Goal: Register for event/course

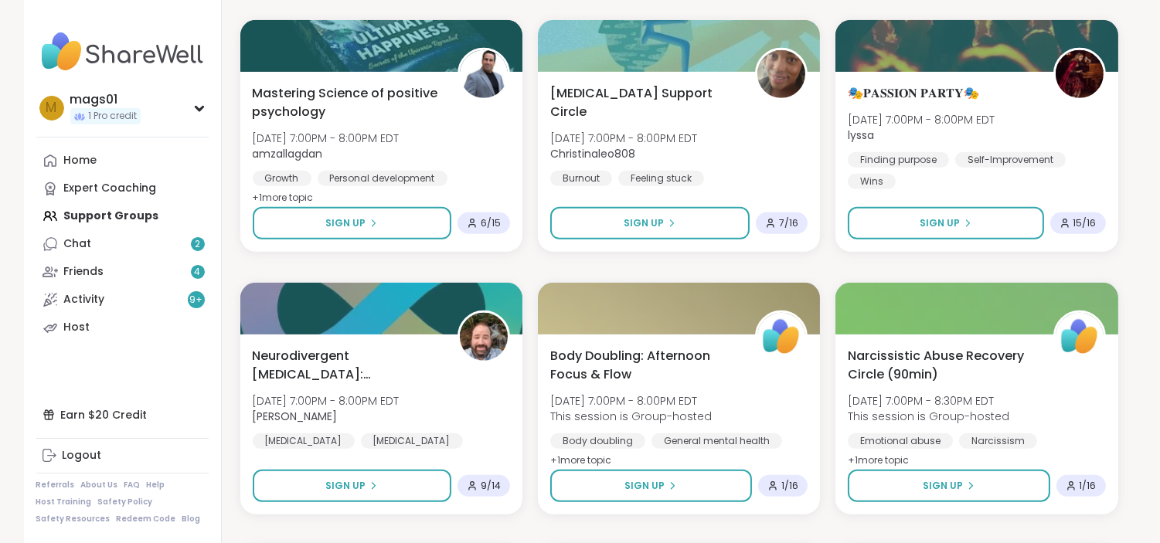
scroll to position [1574, 0]
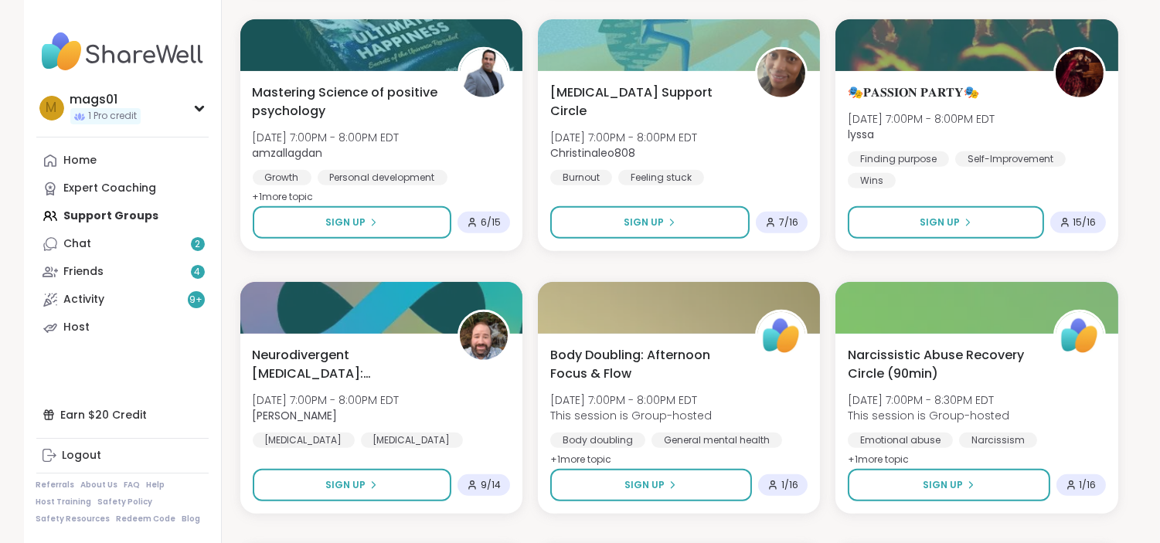
click at [541, 389] on div "Body Doubling: Afternoon Focus & Flow [DATE] 7:00PM - 8:00PM EDT This session i…" at bounding box center [679, 424] width 282 height 180
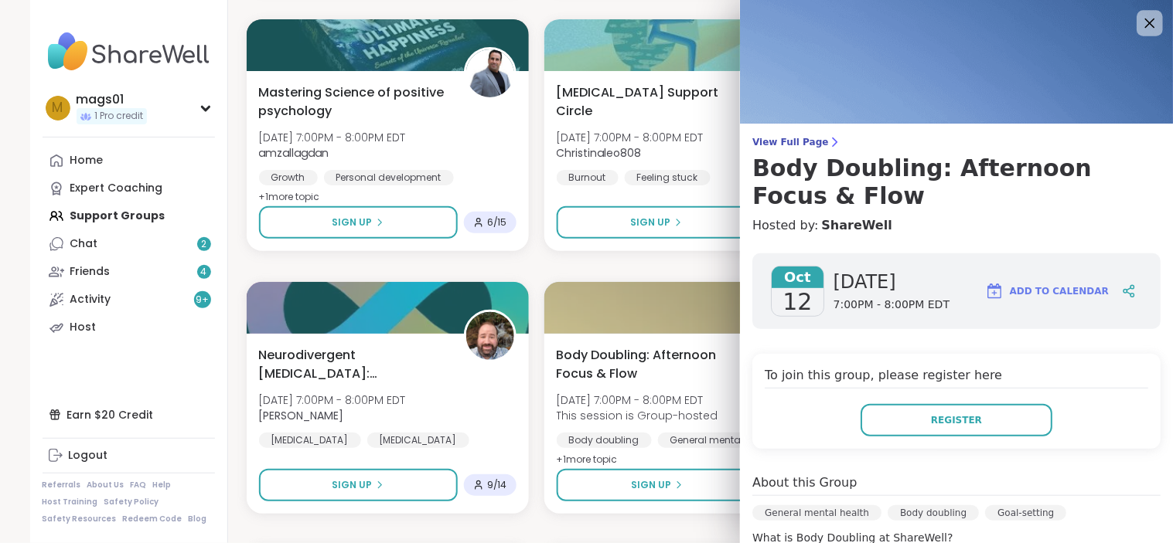
click at [1145, 27] on icon at bounding box center [1150, 24] width 10 height 10
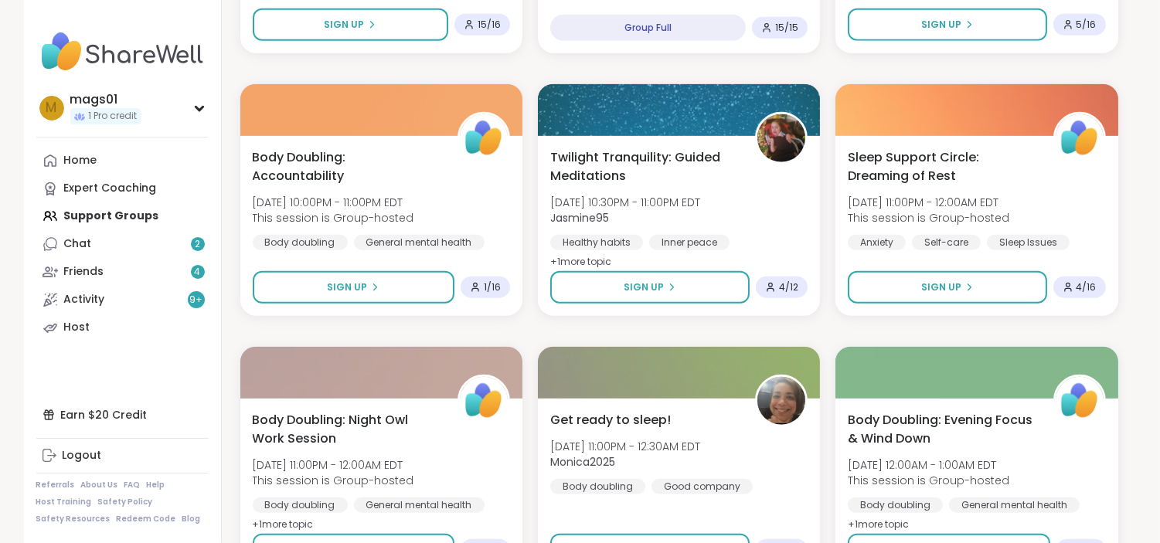
scroll to position [2920, 0]
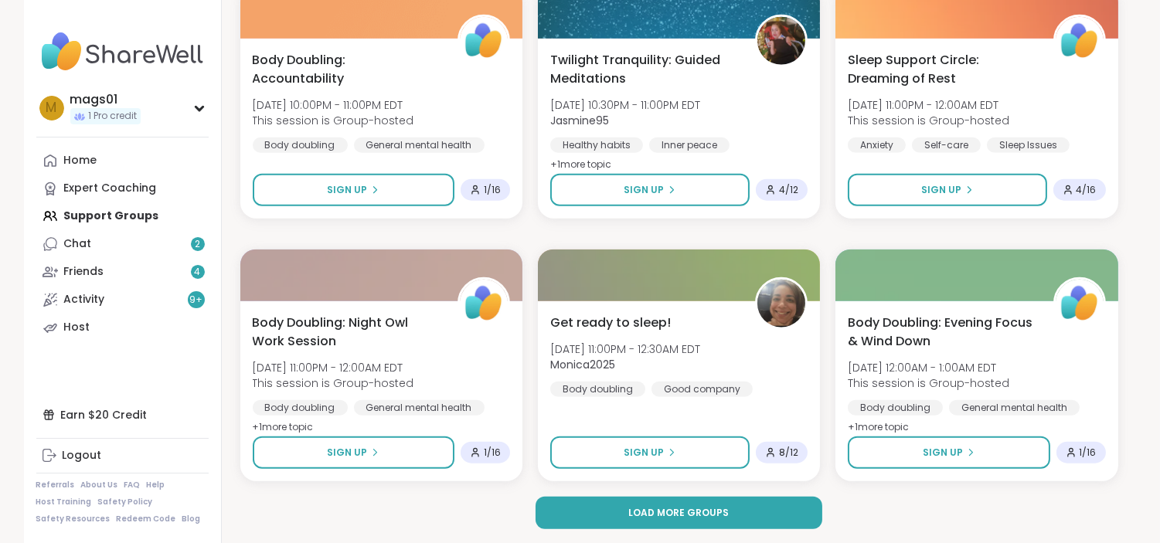
click at [541, 399] on div "Get ready to sleep! [DATE] 11:00PM - 12:30AM EDT Monica2025 Body doubling Good …" at bounding box center [679, 391] width 282 height 180
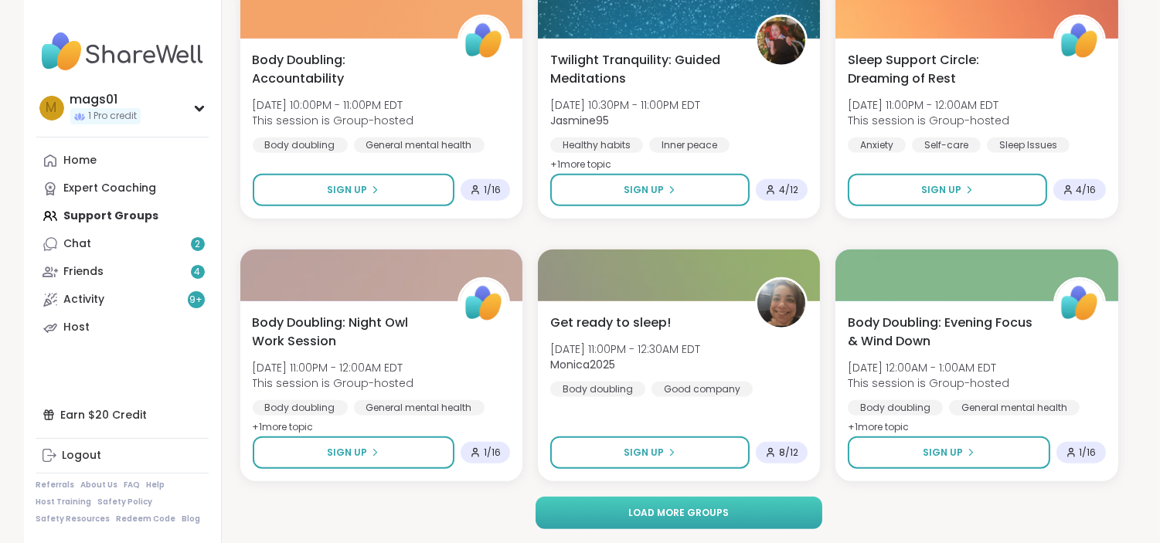
click at [681, 512] on span "Load more groups" at bounding box center [678, 513] width 100 height 14
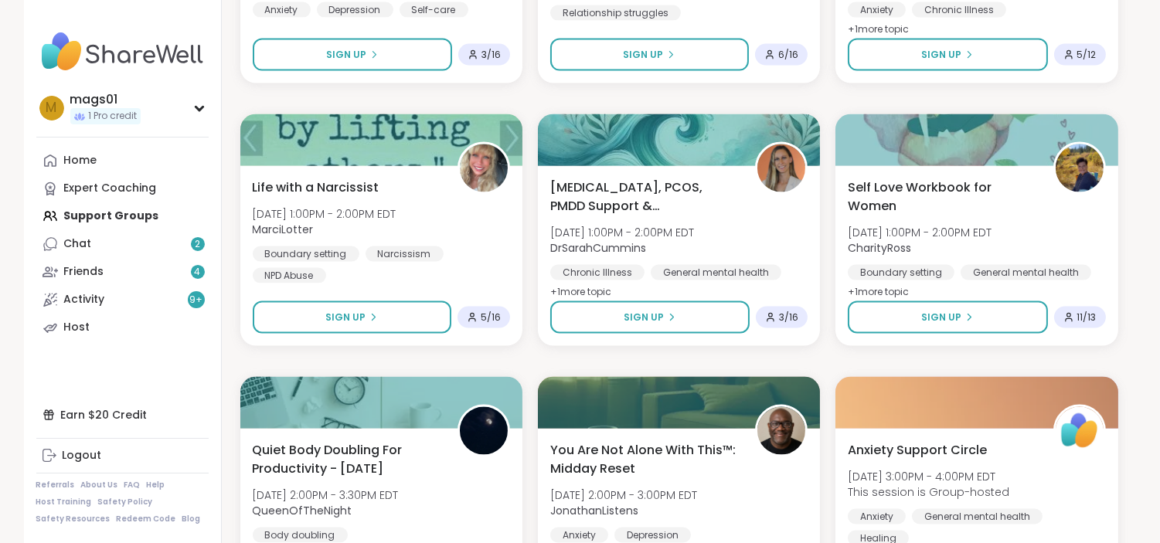
scroll to position [4370, 0]
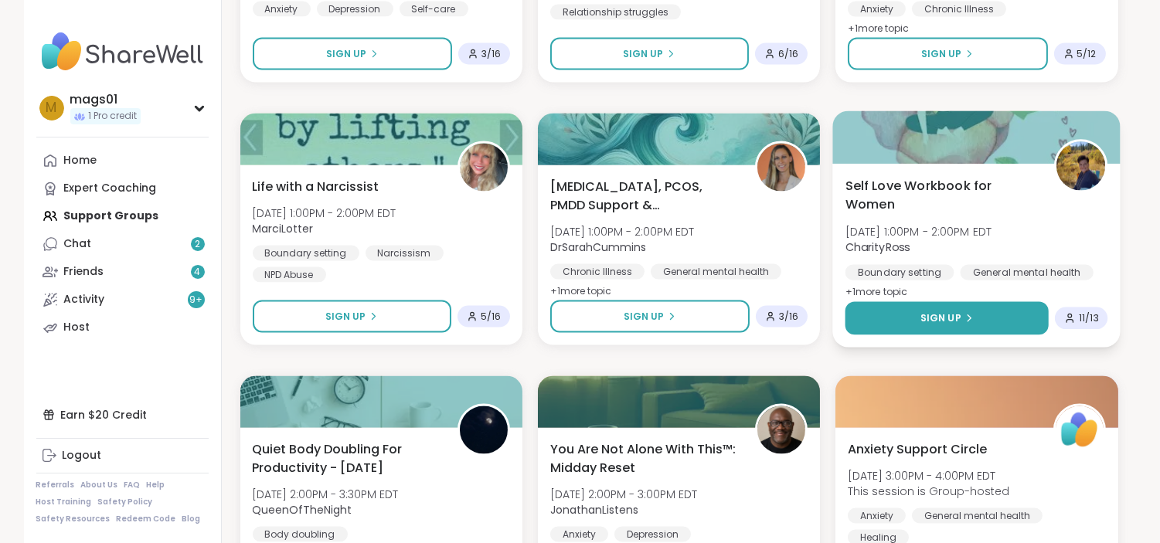
click at [952, 327] on button "Sign Up" at bounding box center [948, 318] width 204 height 33
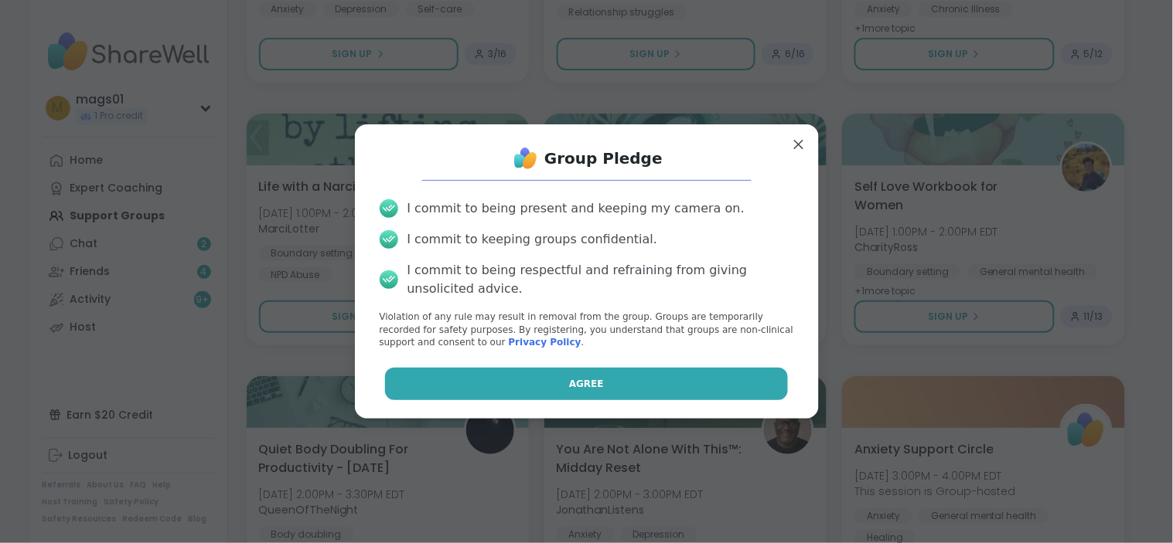
click at [599, 381] on button "Agree" at bounding box center [586, 384] width 403 height 32
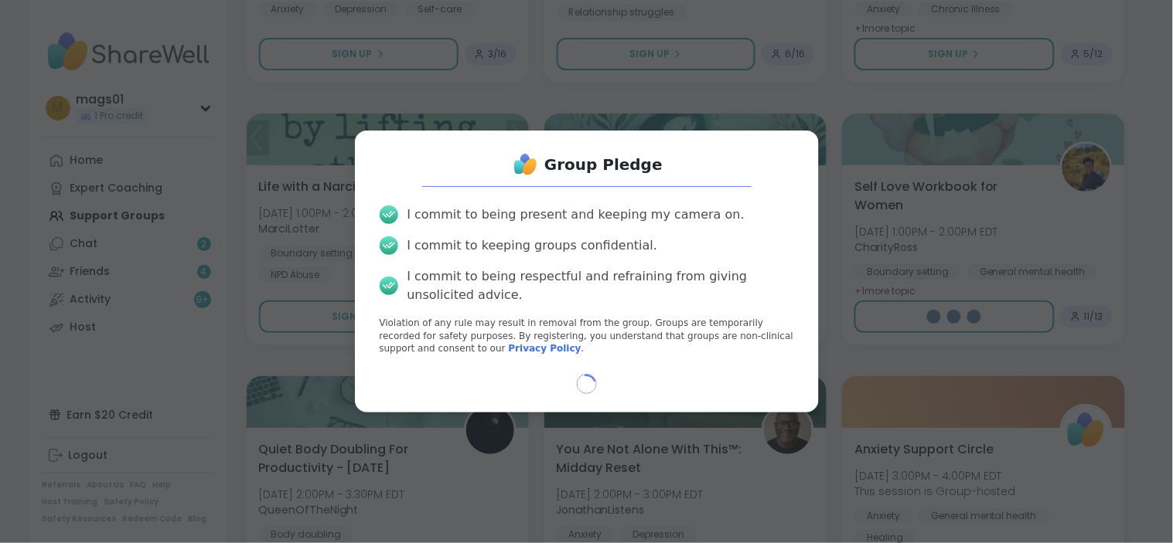
select select "**"
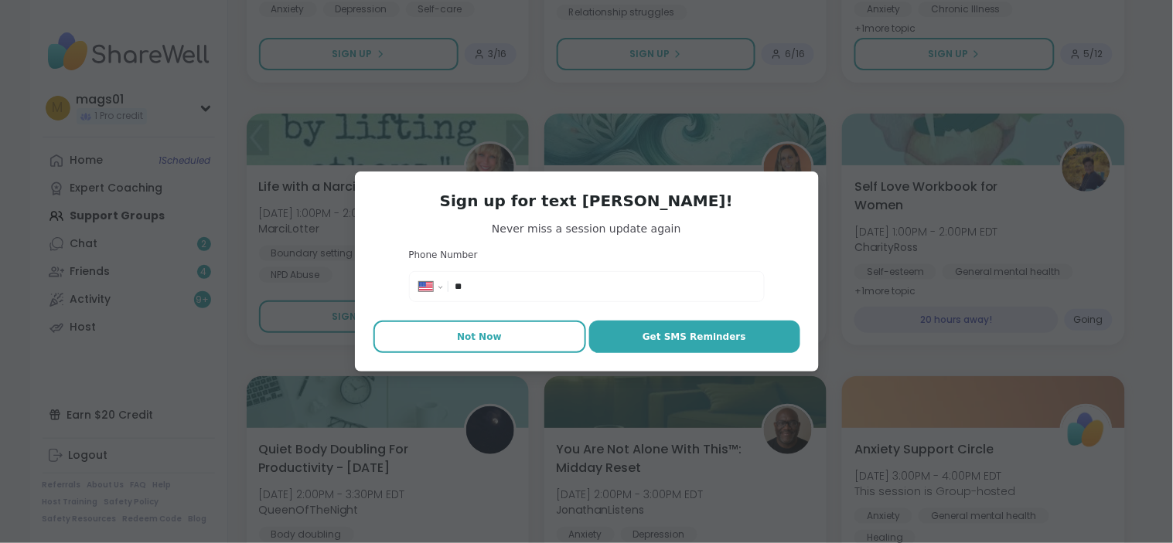
click at [468, 330] on span "Not Now" at bounding box center [479, 337] width 45 height 14
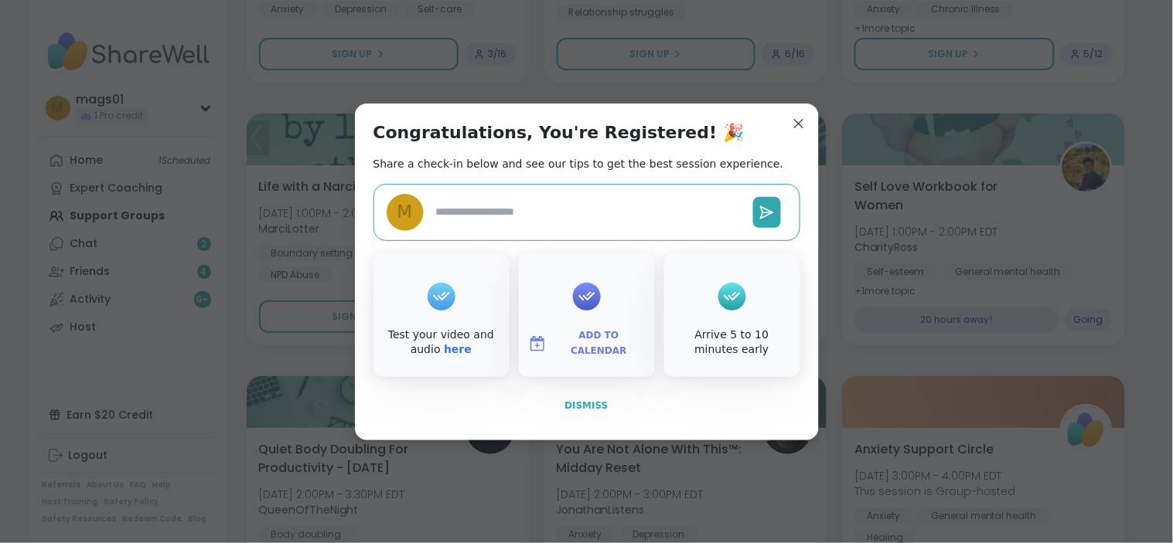
click at [582, 403] on span "Dismiss" at bounding box center [585, 405] width 43 height 11
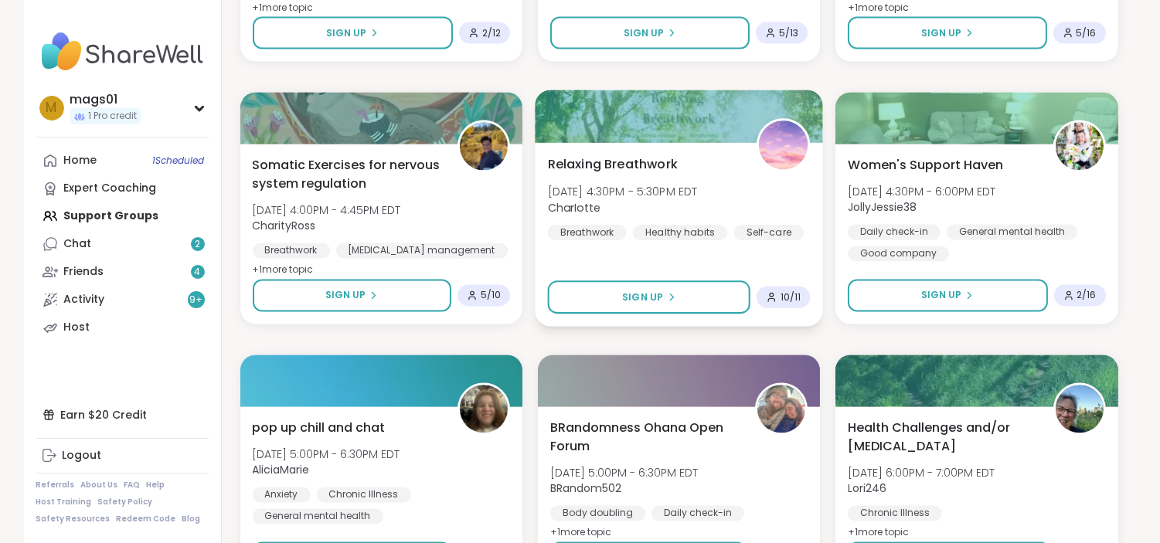
scroll to position [5179, 0]
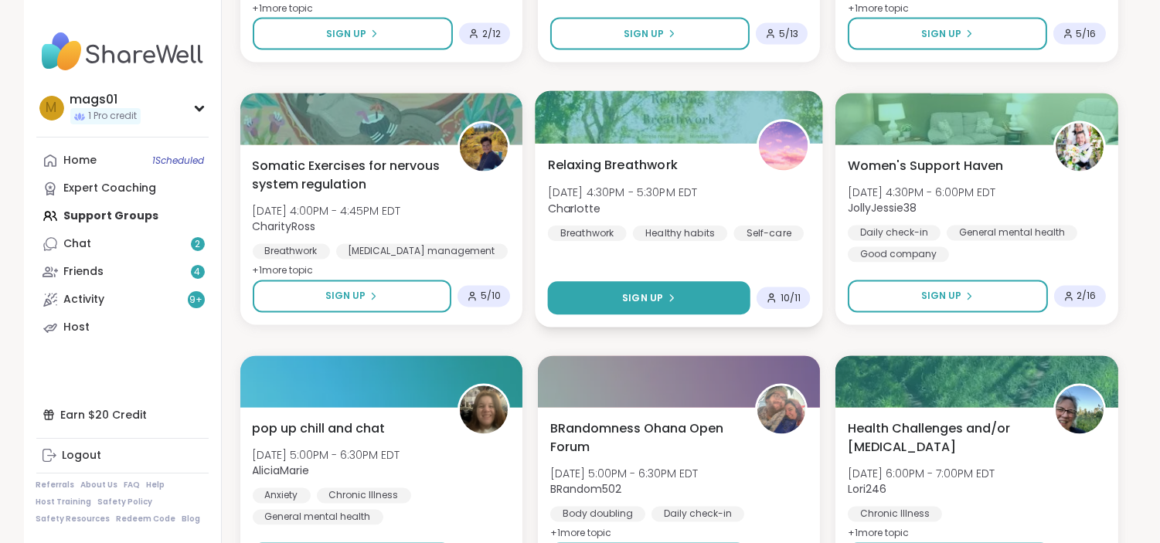
click at [693, 288] on button "Sign Up" at bounding box center [648, 298] width 203 height 33
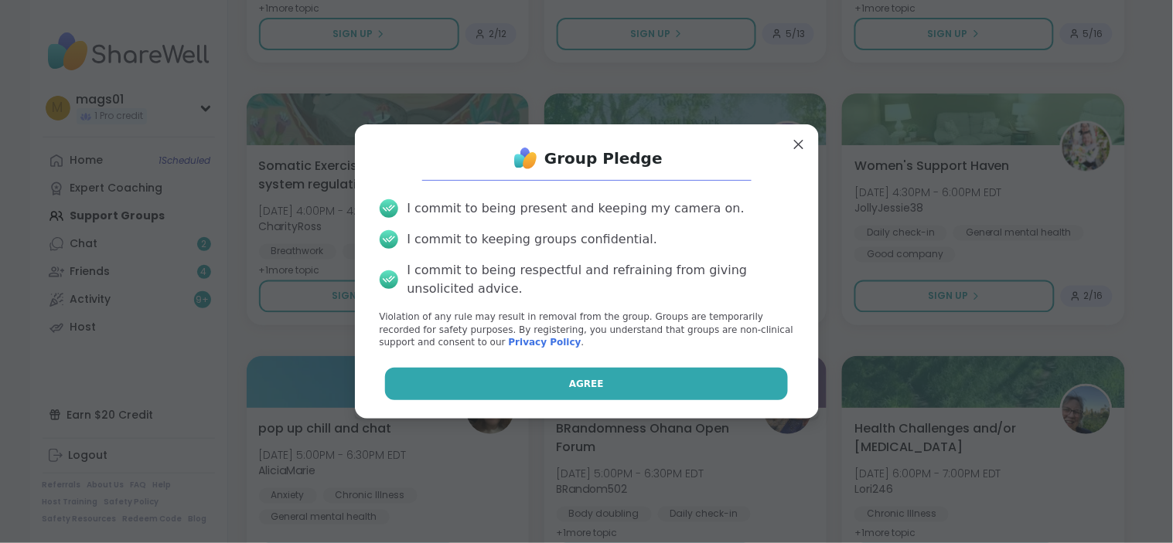
click at [569, 384] on span "Agree" at bounding box center [586, 384] width 35 height 14
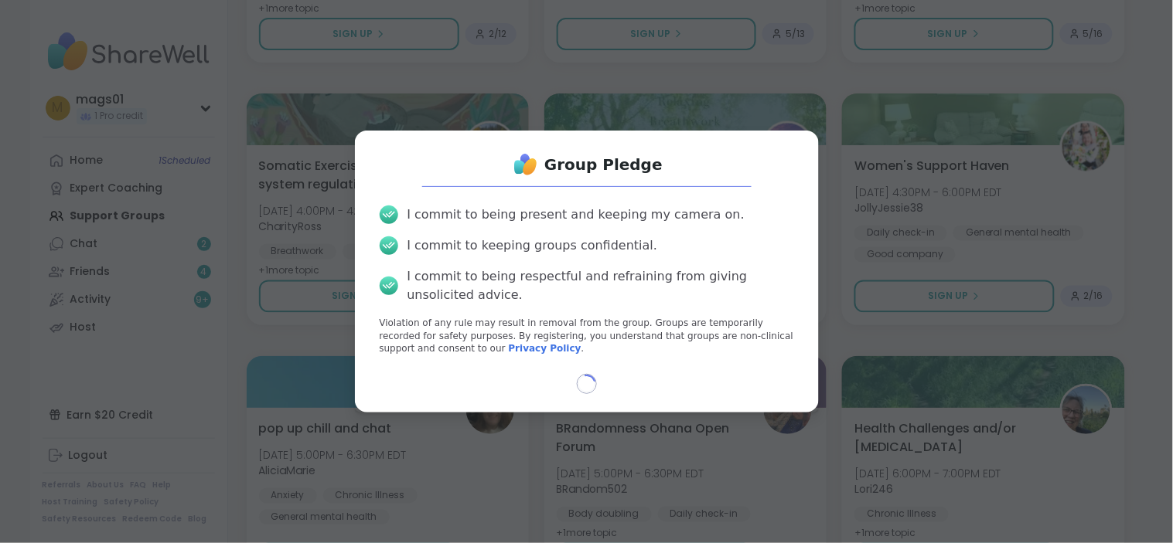
select select "**"
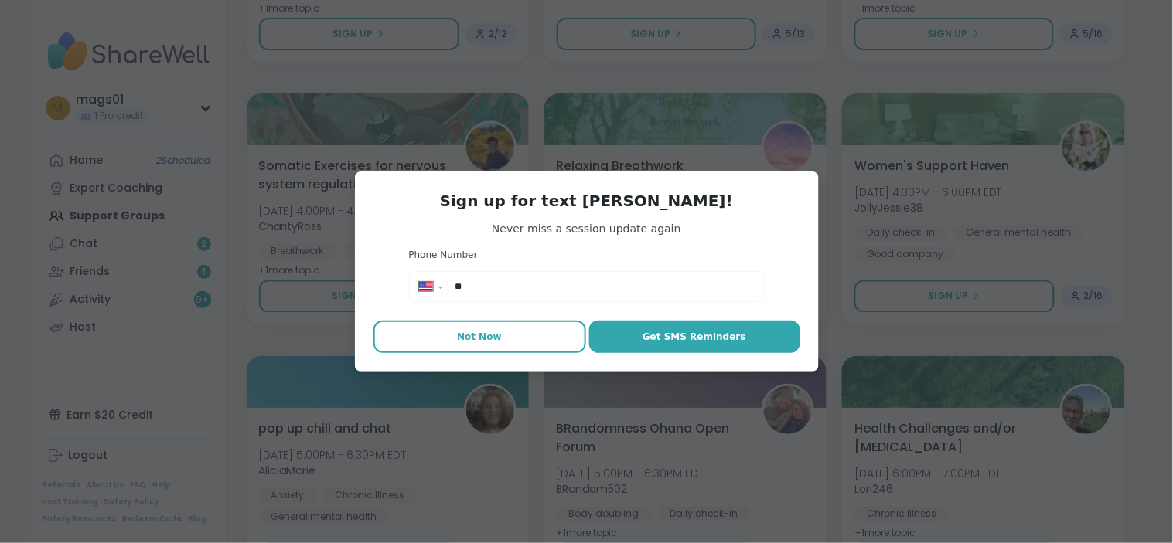
click at [468, 338] on span "Not Now" at bounding box center [479, 337] width 45 height 14
type textarea "*"
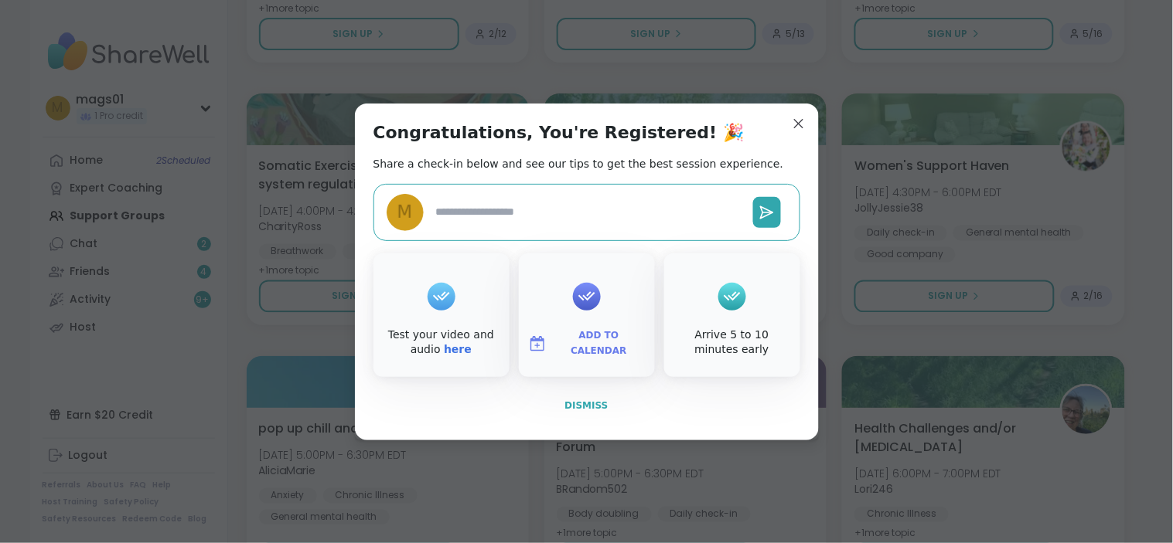
click at [577, 400] on span "Dismiss" at bounding box center [585, 405] width 43 height 11
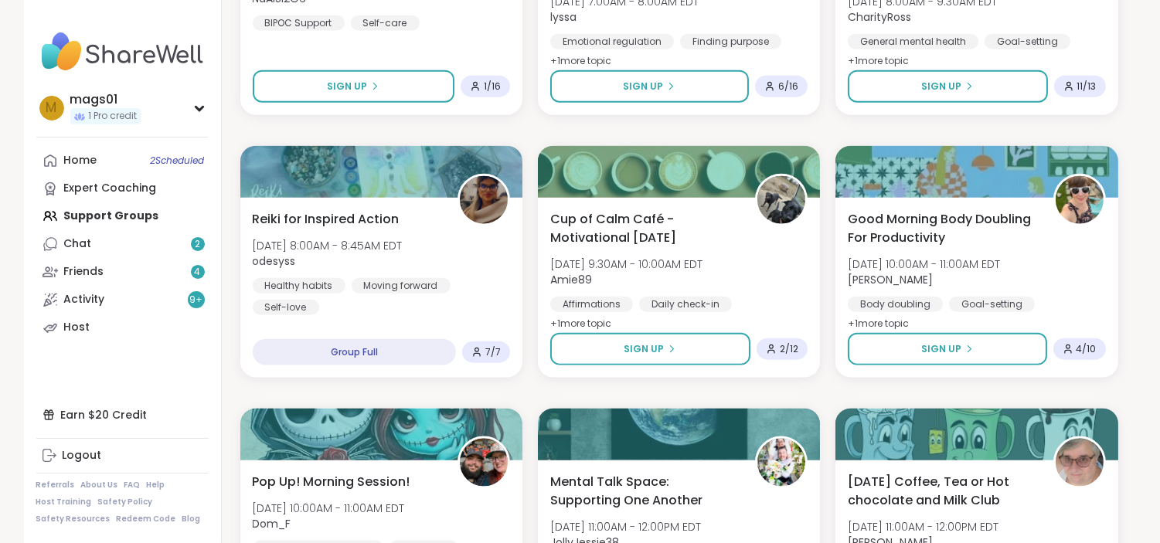
scroll to position [3544, 0]
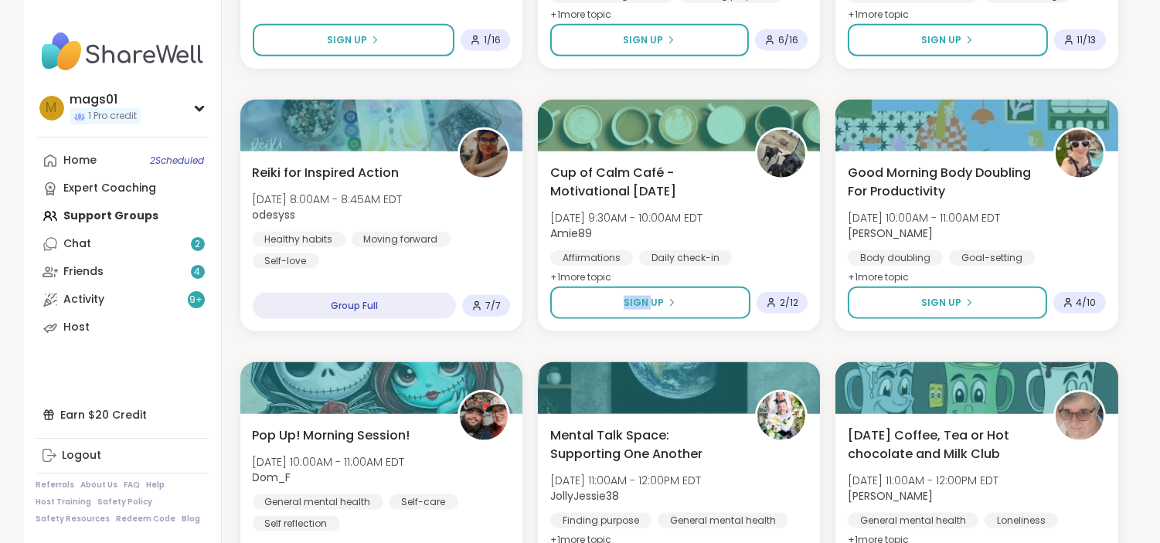
scroll to position [3597, 0]
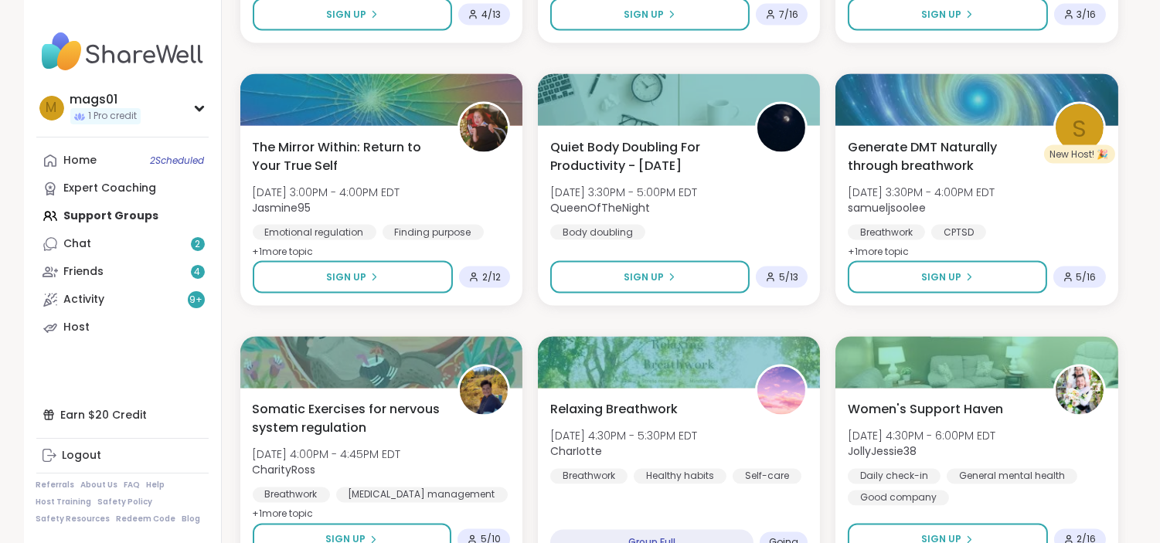
scroll to position [4935, 0]
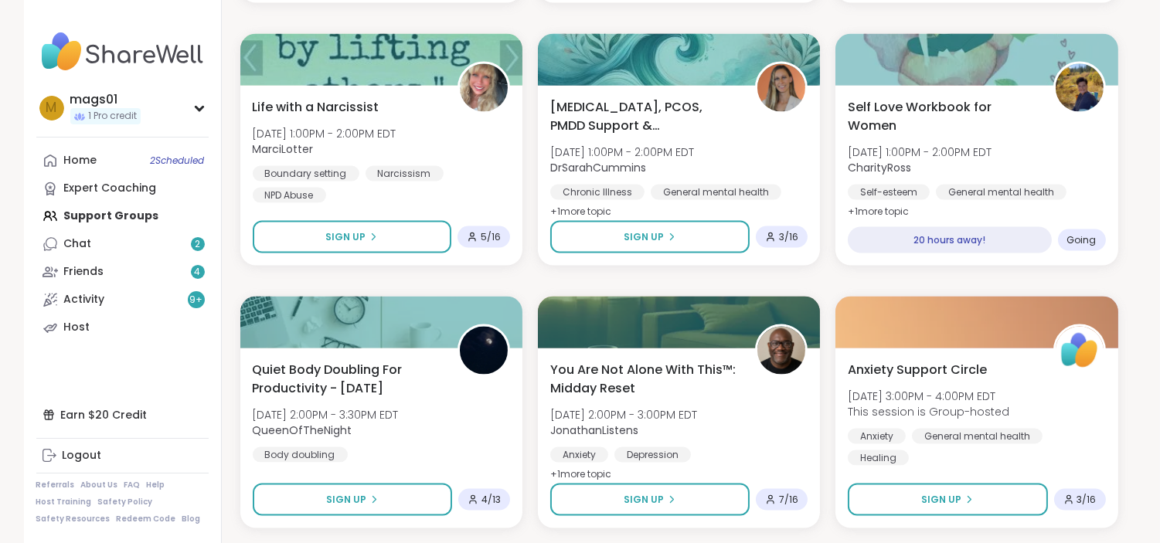
scroll to position [4449, 0]
